Goal: Communication & Community: Participate in discussion

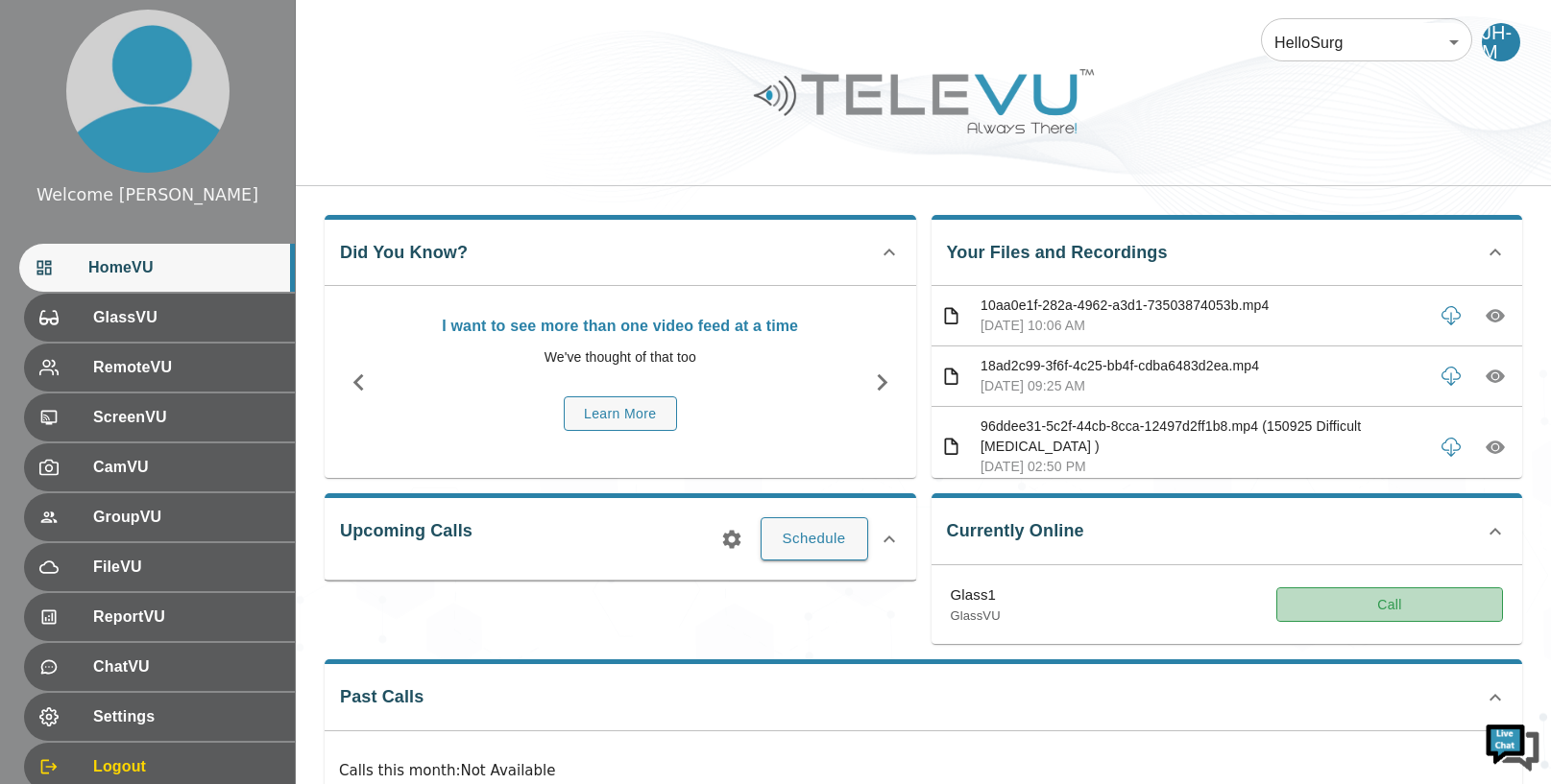
click at [1351, 608] on button "Call" at bounding box center [1389, 605] width 226 height 35
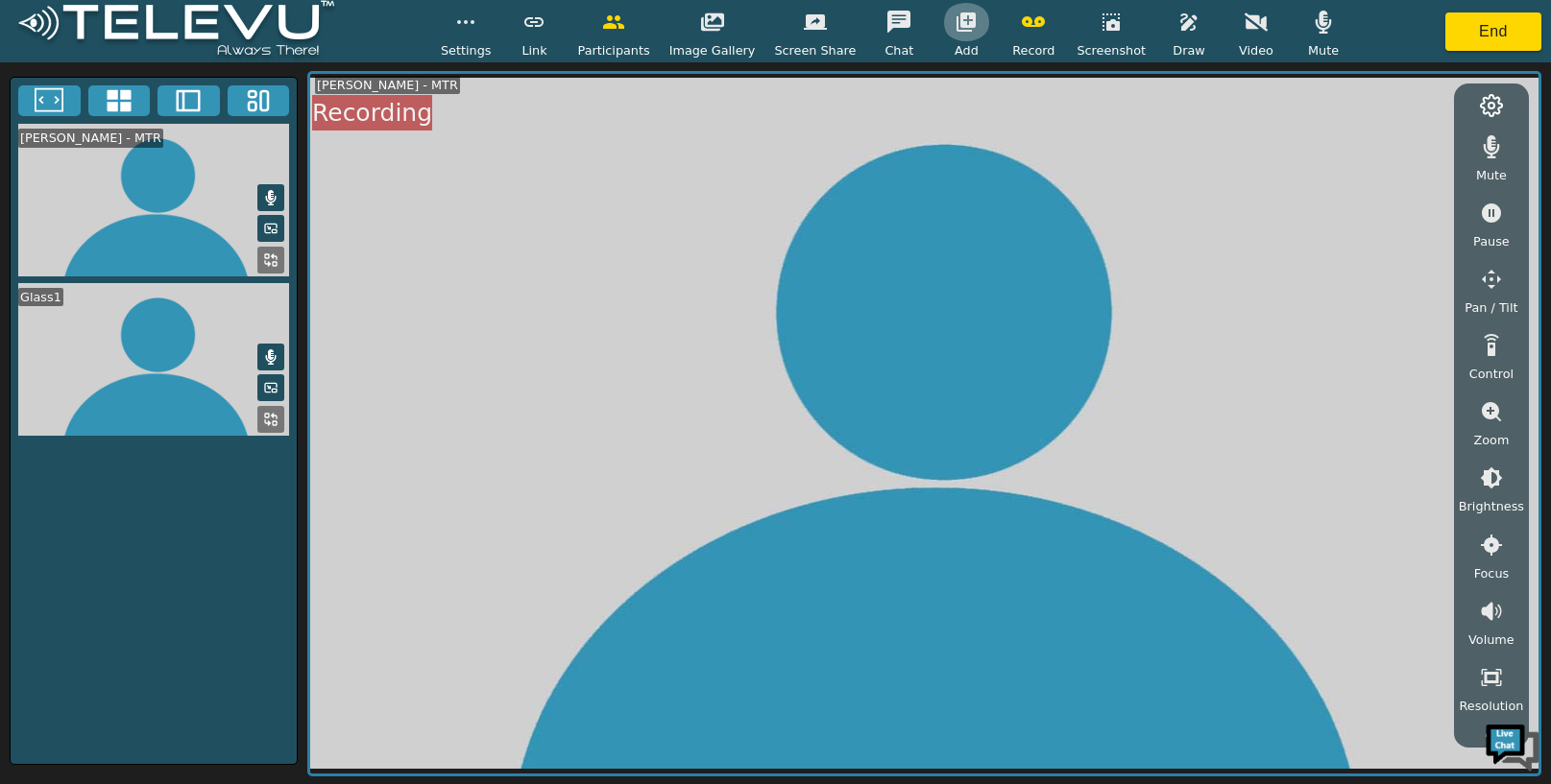
click at [965, 28] on icon "button" at bounding box center [967, 23] width 24 height 24
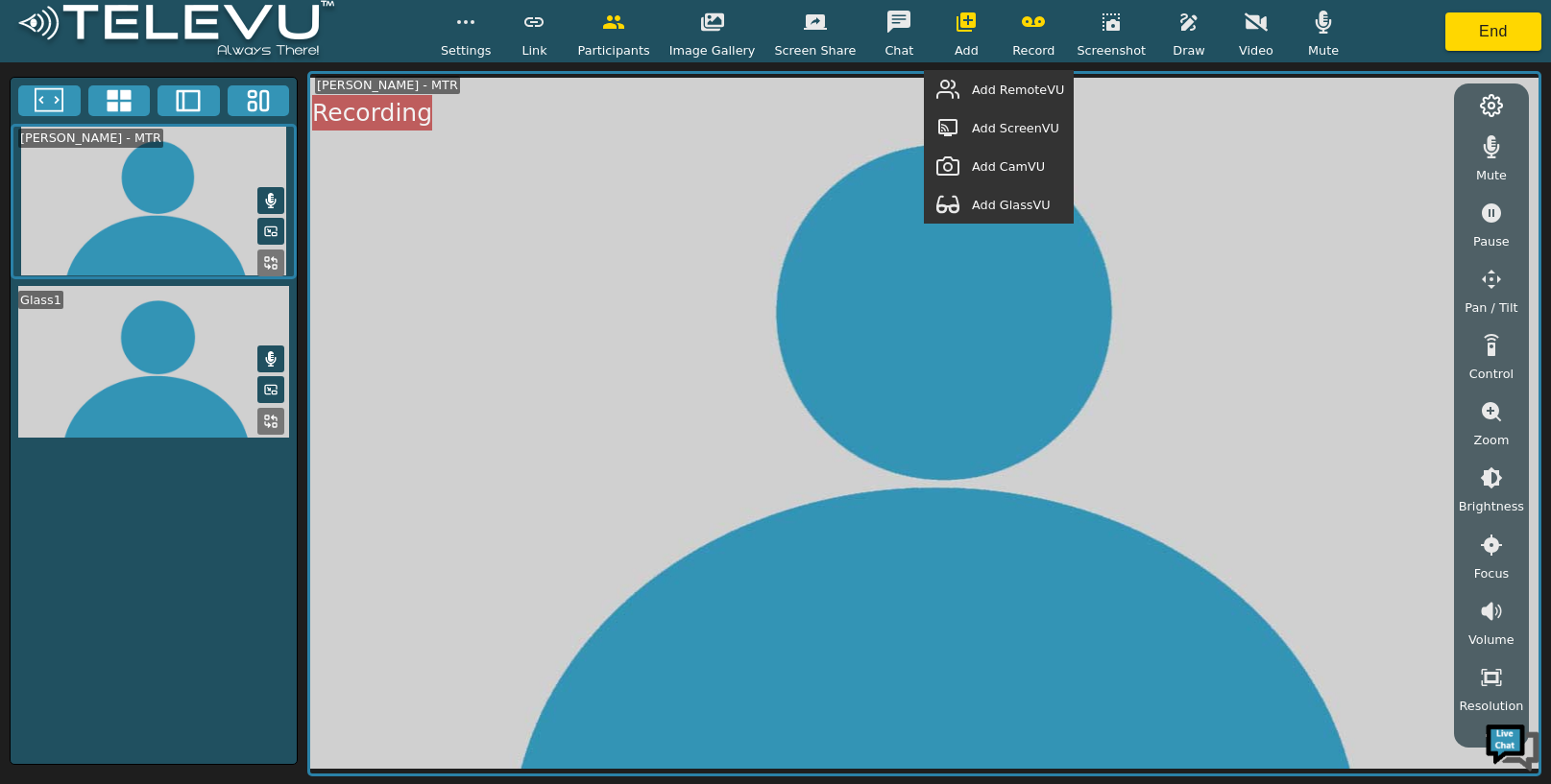
click at [1036, 208] on span "Add GlassVU" at bounding box center [1011, 205] width 78 height 19
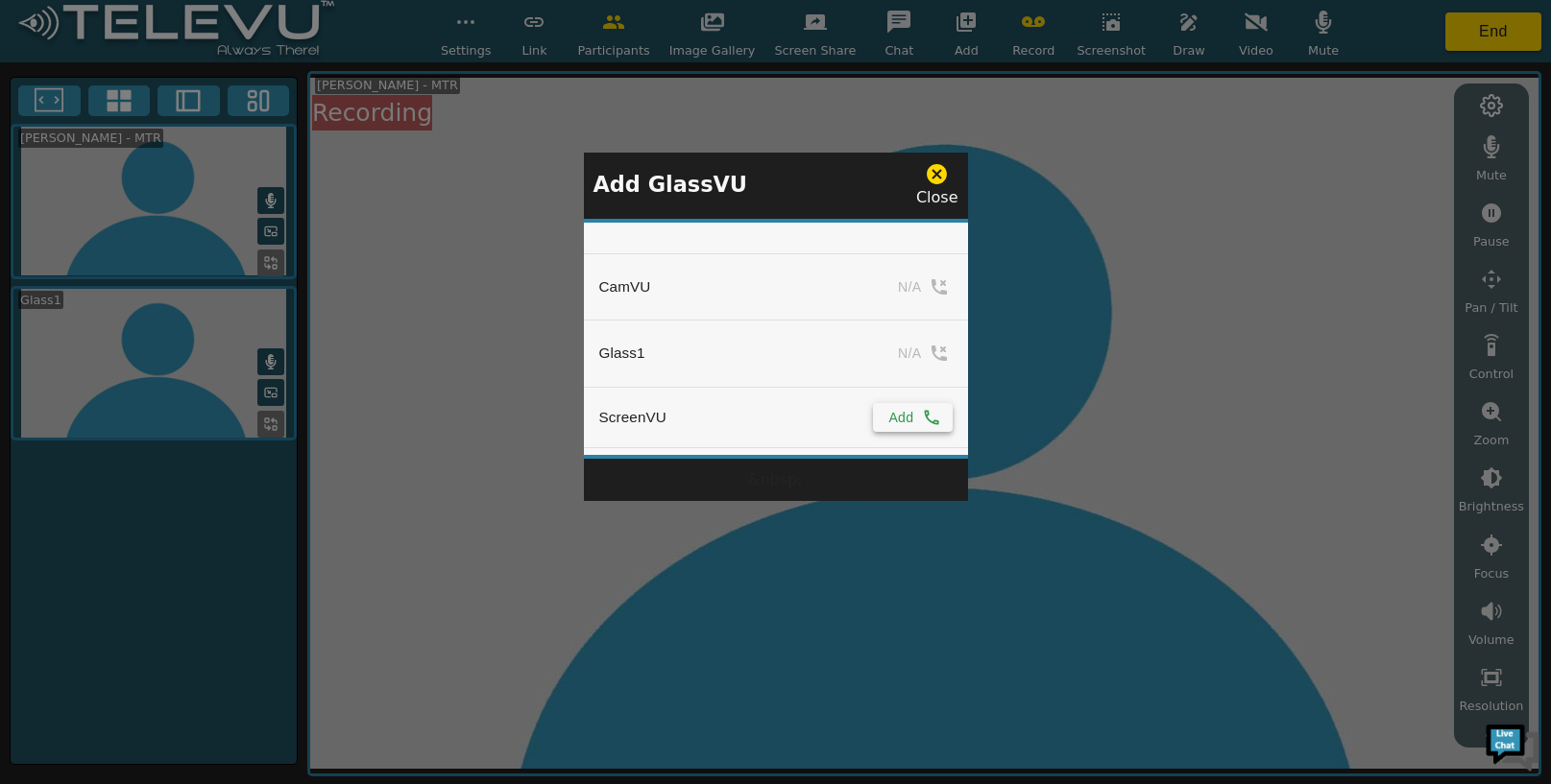
click at [923, 411] on icon "simple table" at bounding box center [931, 417] width 20 height 20
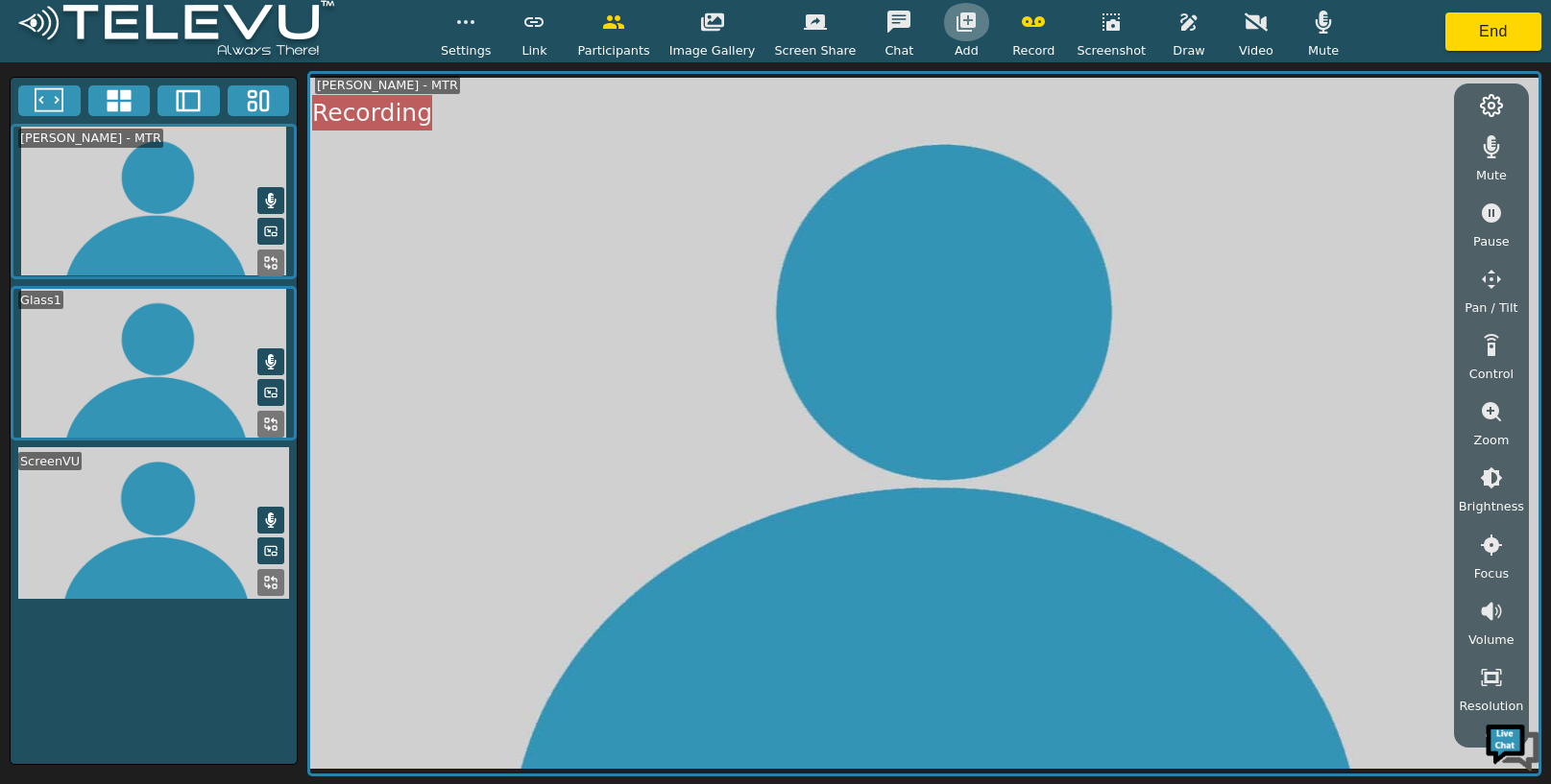
click at [959, 22] on icon "button" at bounding box center [967, 23] width 20 height 20
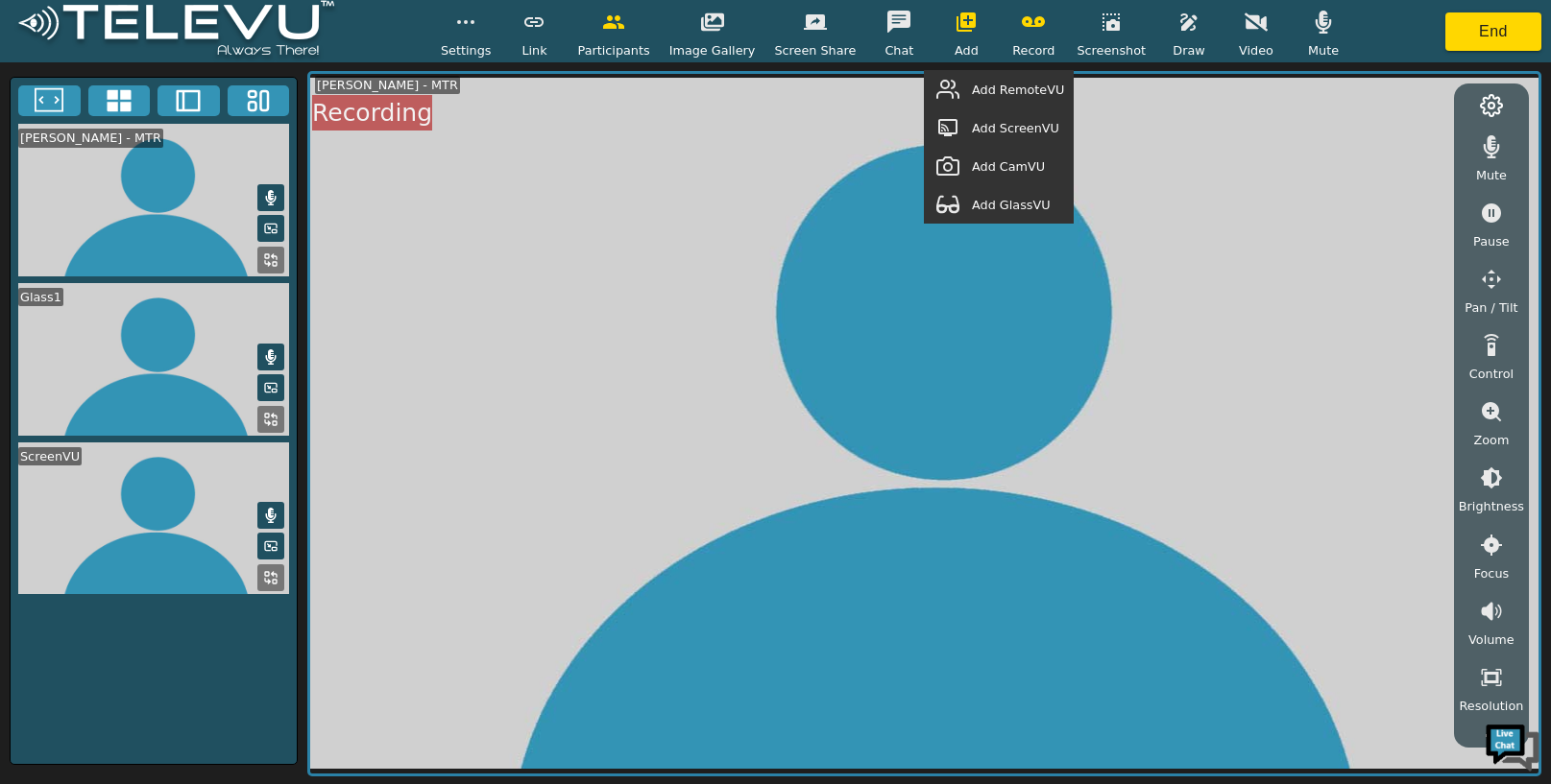
click at [1009, 203] on span "Add GlassVU" at bounding box center [1011, 205] width 78 height 19
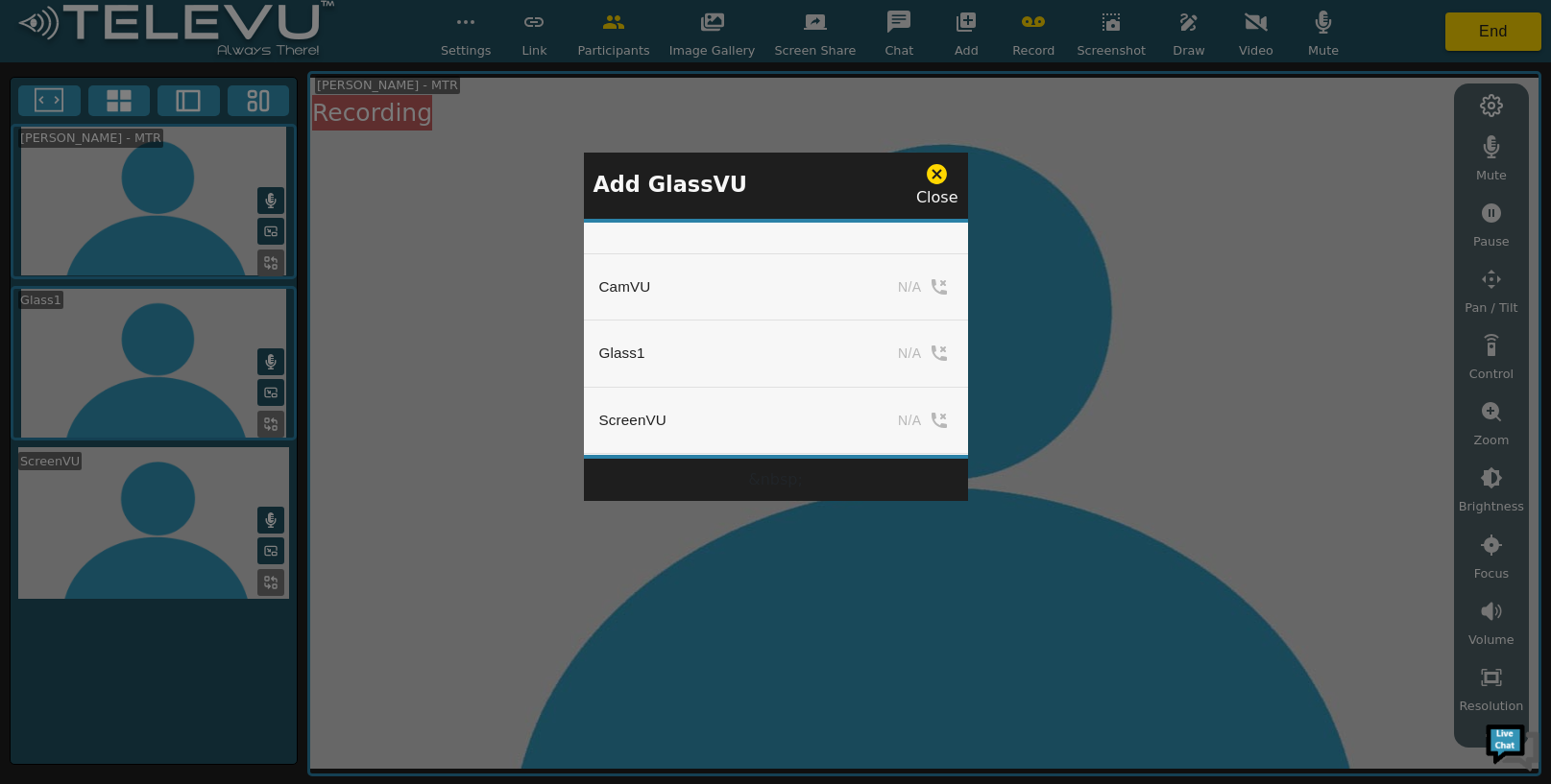
click at [1101, 219] on div at bounding box center [776, 392] width 1551 height 784
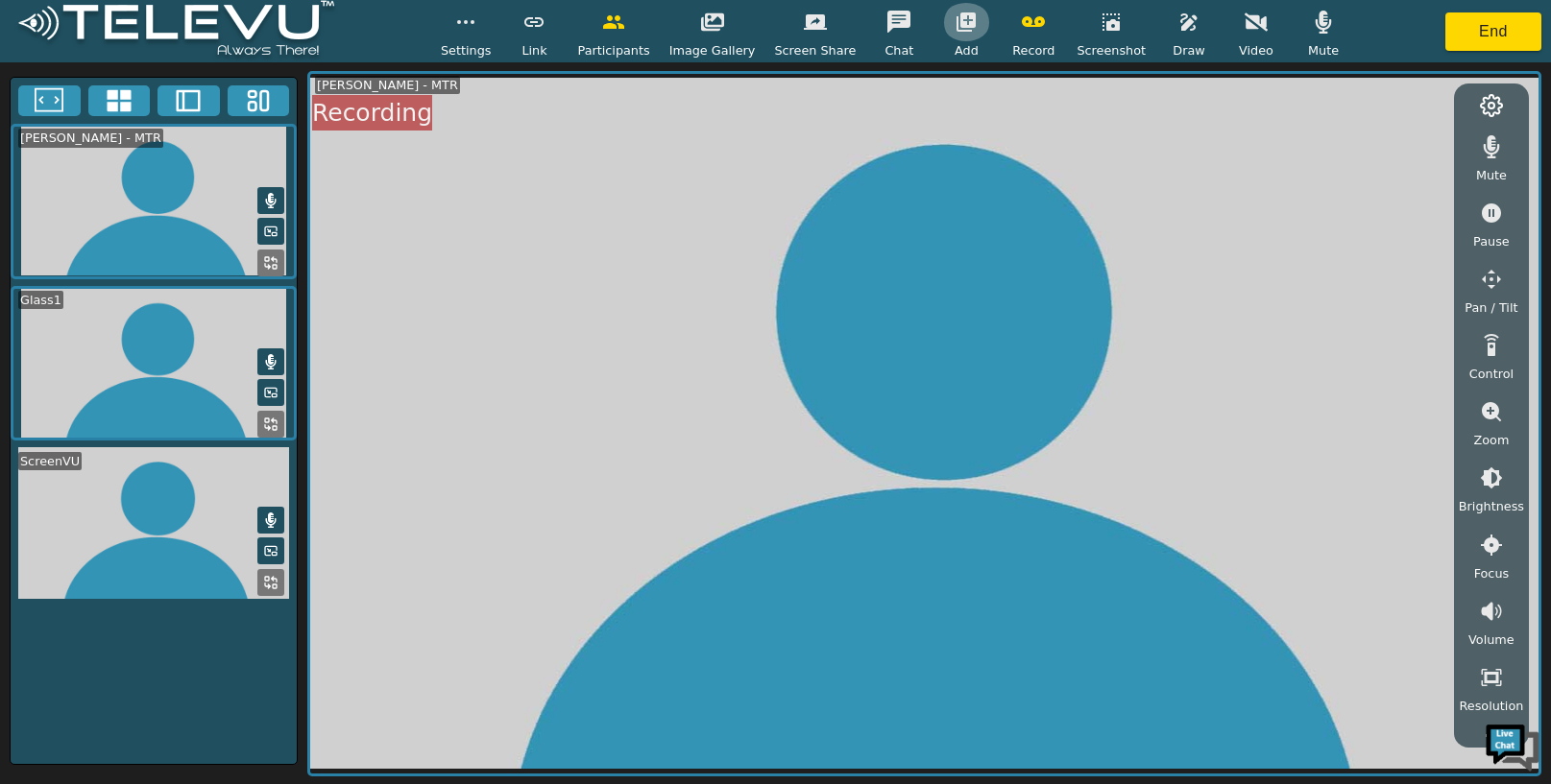
click at [966, 24] on icon "button" at bounding box center [967, 23] width 20 height 20
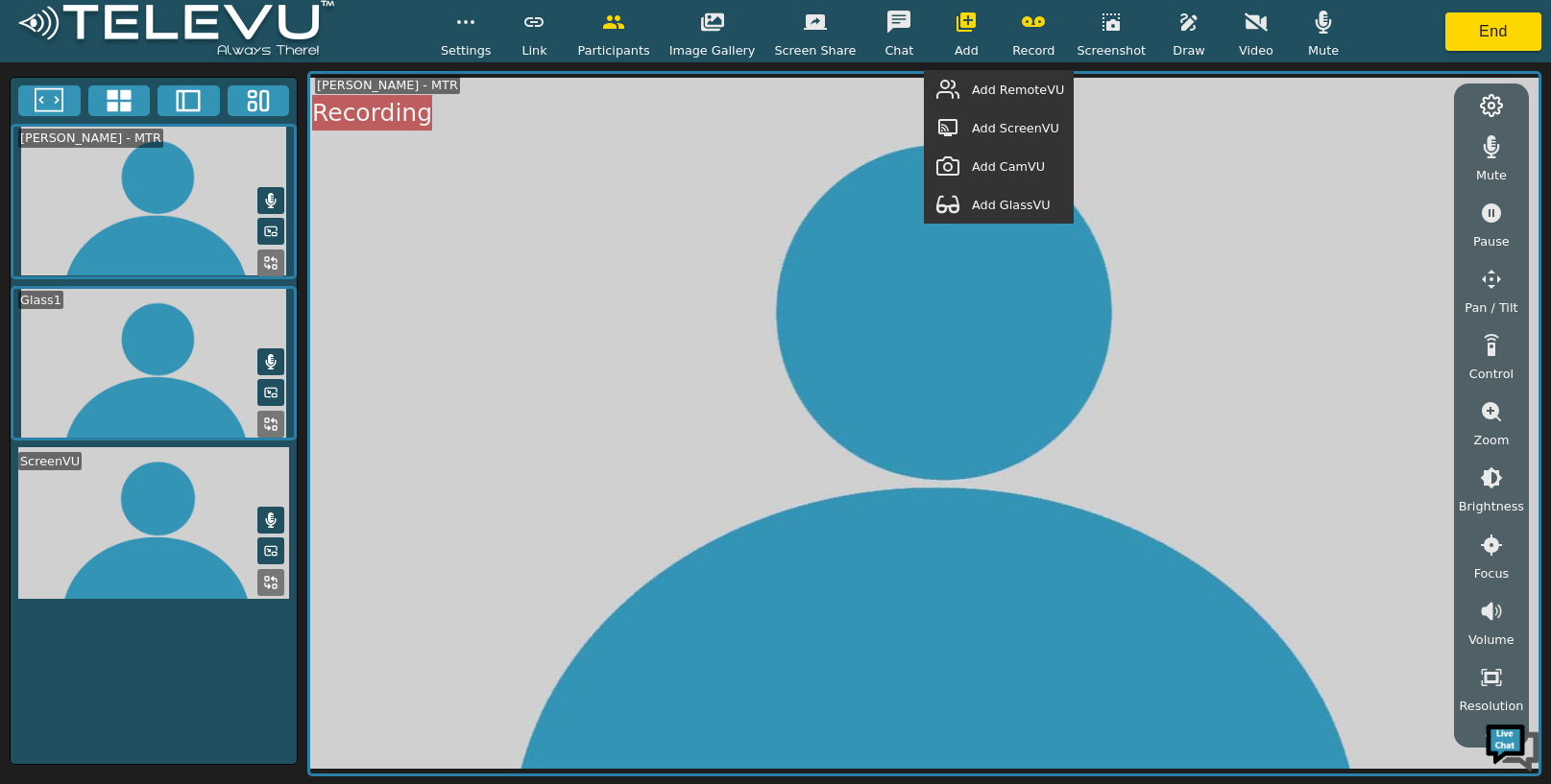
click at [1011, 86] on span "Add RemoteVU" at bounding box center [1018, 89] width 92 height 19
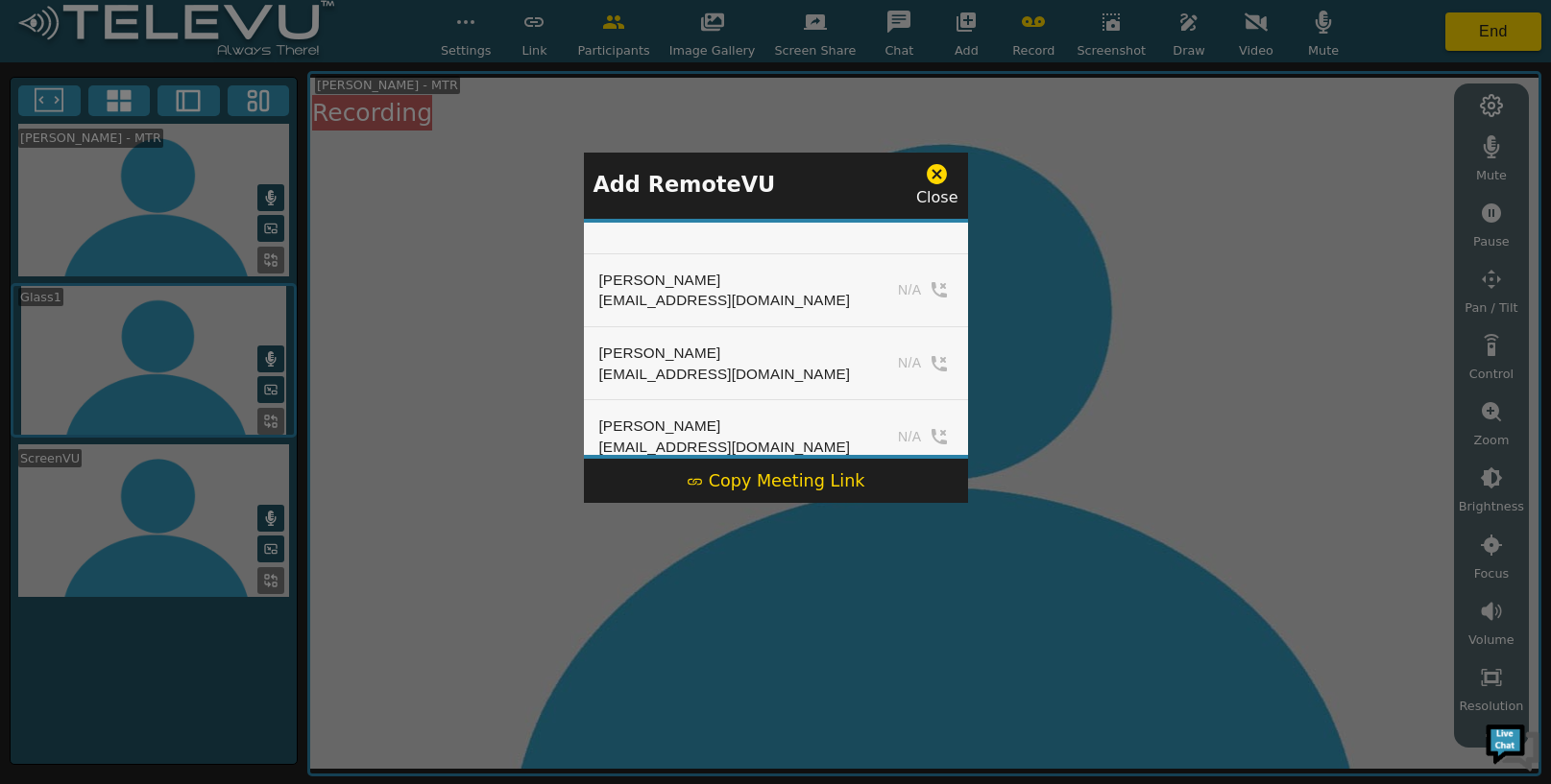
click at [793, 473] on div "Copy Meeting Link" at bounding box center [776, 480] width 178 height 24
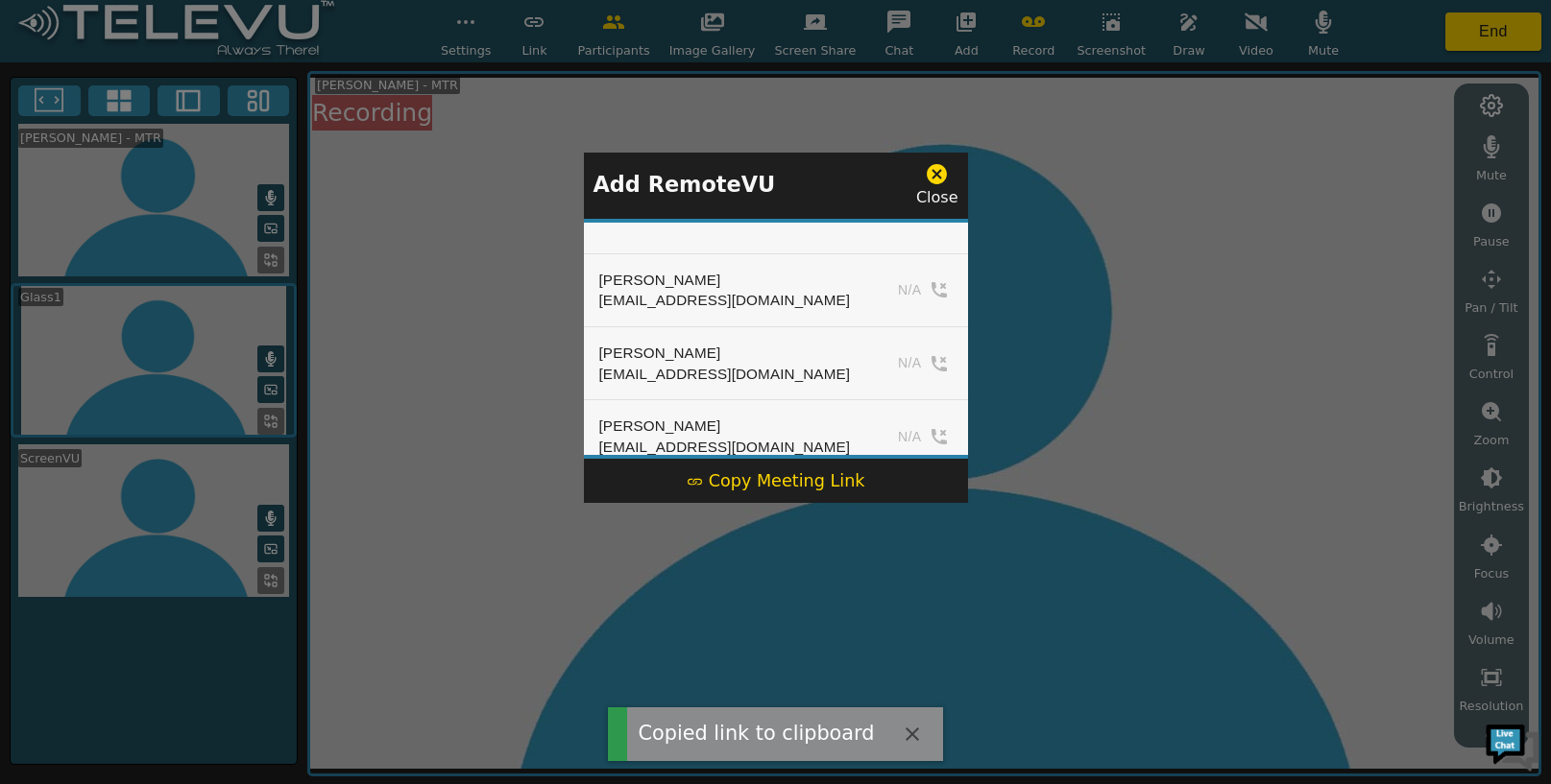
click at [939, 172] on icon at bounding box center [936, 174] width 24 height 24
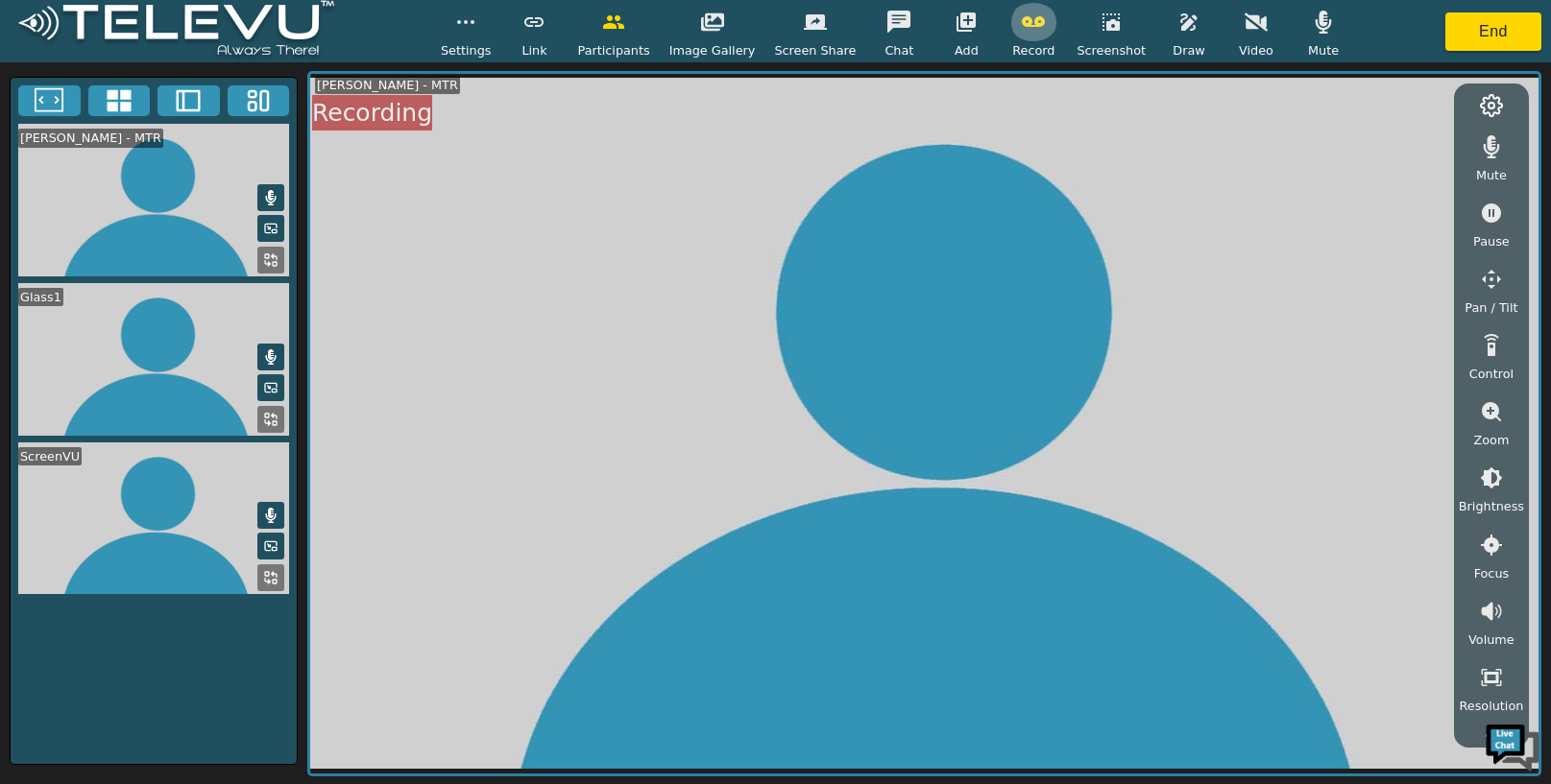
click at [1031, 31] on icon "button" at bounding box center [1033, 23] width 24 height 24
click at [1458, 26] on button "End" at bounding box center [1493, 31] width 96 height 38
